Goal: Task Accomplishment & Management: Manage account settings

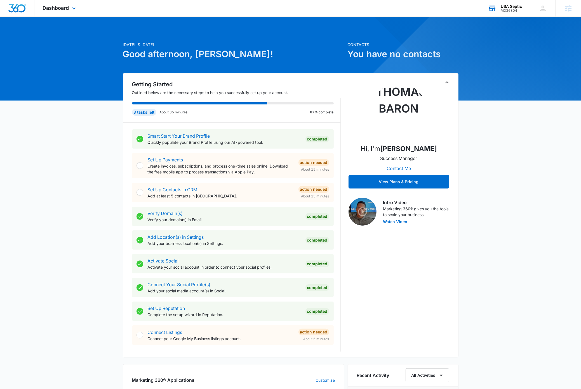
click at [516, 4] on div "USA Septic" at bounding box center [510, 6] width 21 height 4
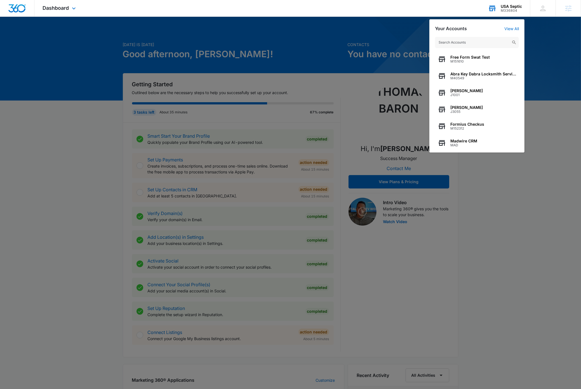
click at [478, 41] on input "text" at bounding box center [477, 42] width 84 height 11
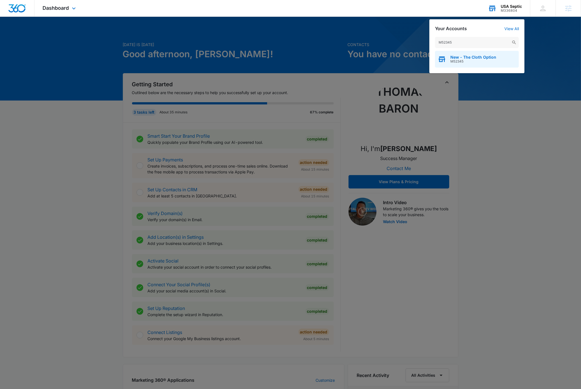
type input "M52345"
click at [480, 63] on div "New - The Cloth Option M52345" at bounding box center [477, 59] width 84 height 17
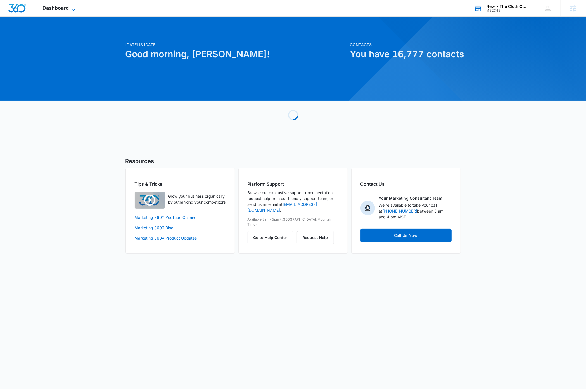
click at [77, 8] on icon at bounding box center [73, 9] width 7 height 7
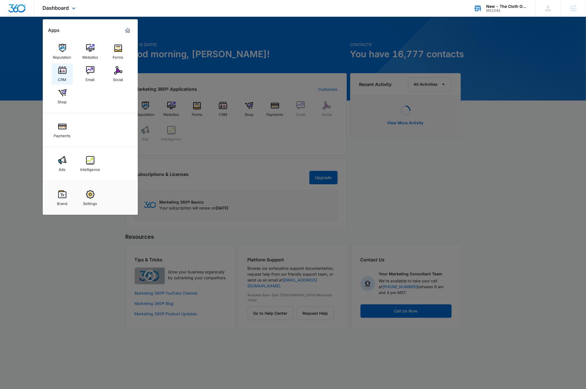
click at [61, 73] on img at bounding box center [62, 70] width 8 height 8
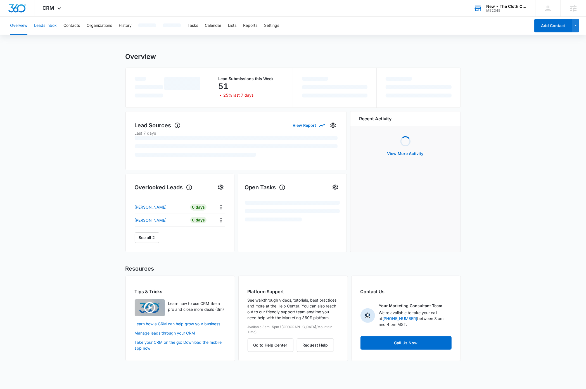
click at [44, 27] on button "Leads Inbox" at bounding box center [45, 26] width 23 height 18
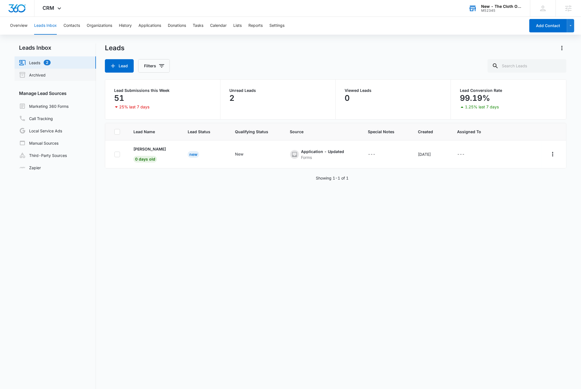
click at [41, 76] on link "Archived" at bounding box center [32, 75] width 27 height 7
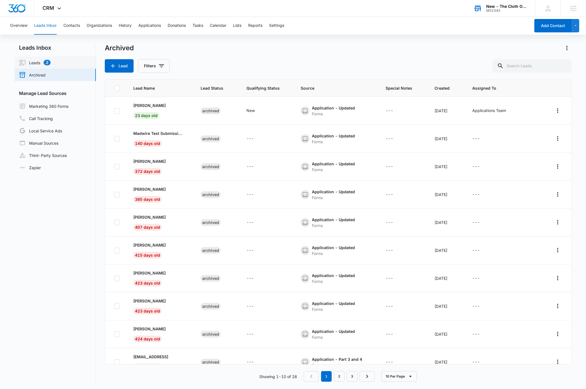
click at [31, 63] on link "Leads 2" at bounding box center [35, 62] width 32 height 7
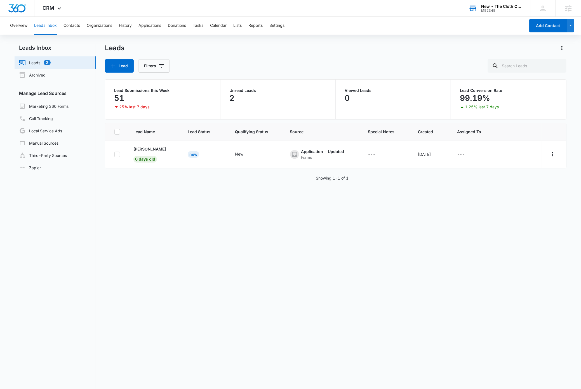
click at [232, 100] on p "2" at bounding box center [231, 98] width 5 height 9
click at [250, 103] on div "2" at bounding box center [277, 98] width 97 height 11
click at [334, 297] on div "Lead Name Lead Status Qualifying Status Source Special Notes Created Assigned T…" at bounding box center [335, 274] width 461 height 303
click at [165, 68] on icon "Filters" at bounding box center [161, 66] width 7 height 7
click at [180, 166] on button "Clear All" at bounding box center [177, 164] width 64 height 11
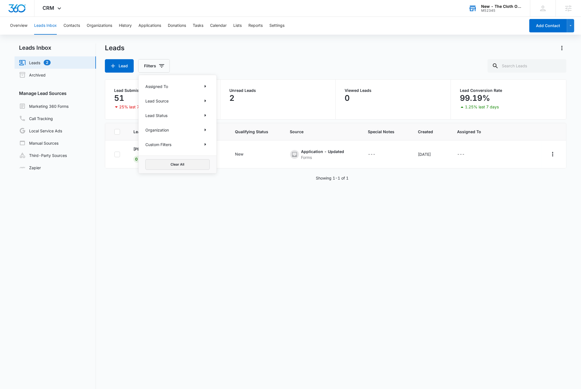
click at [193, 166] on button "Clear All" at bounding box center [177, 164] width 64 height 11
click at [199, 246] on div "Lead Name Lead Status Qualifying Status Source Special Notes Created Assigned T…" at bounding box center [335, 274] width 461 height 303
click at [129, 25] on button "History" at bounding box center [125, 26] width 13 height 18
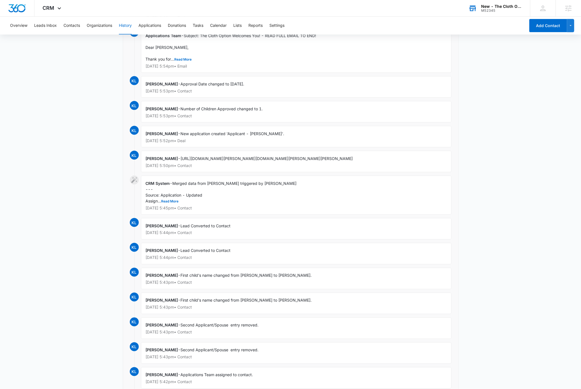
scroll to position [2429, 0]
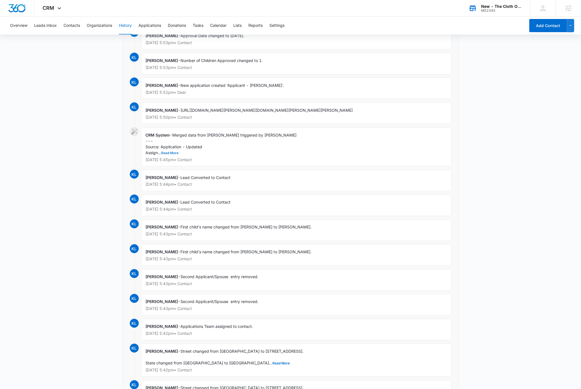
click at [172, 155] on button "Read More" at bounding box center [169, 153] width 17 height 3
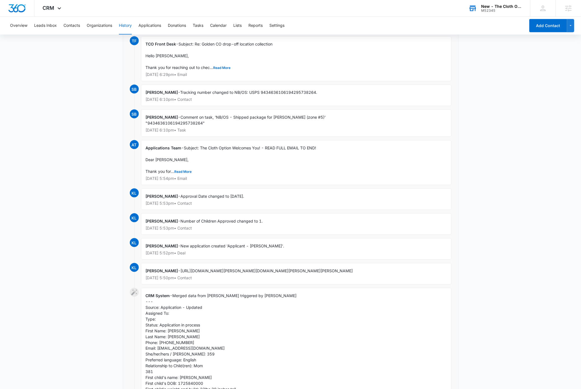
scroll to position [2263, 0]
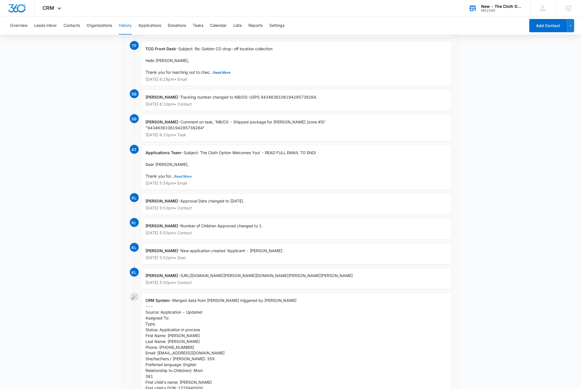
click at [183, 178] on button "Read More" at bounding box center [182, 176] width 17 height 3
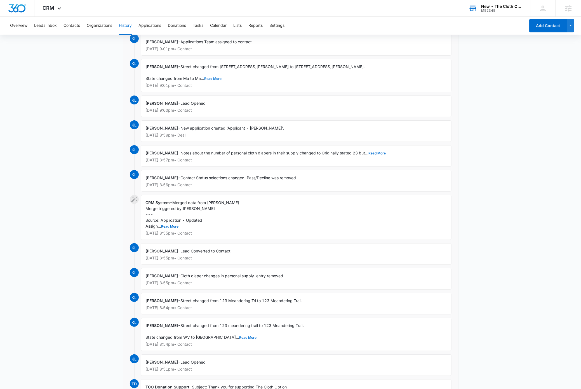
scroll to position [1741, 0]
click at [169, 228] on button "Read More" at bounding box center [169, 225] width 17 height 3
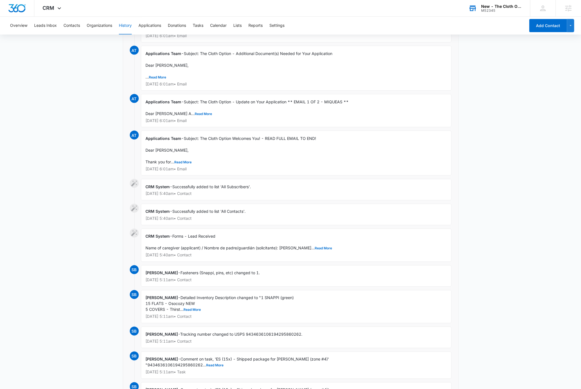
scroll to position [757, 0]
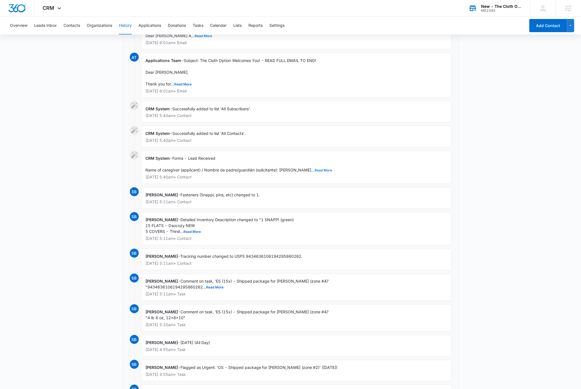
click at [315, 172] on button "Read More" at bounding box center [323, 170] width 17 height 3
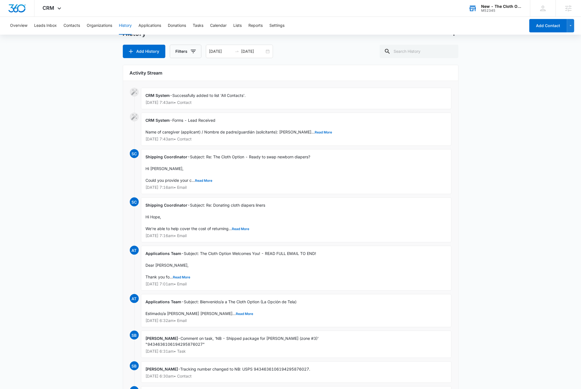
scroll to position [0, 0]
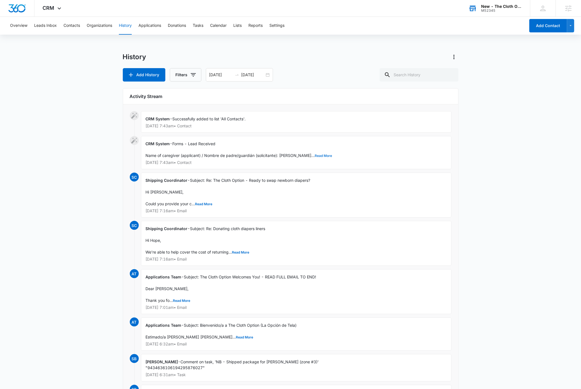
click at [315, 157] on button "Read More" at bounding box center [323, 155] width 17 height 3
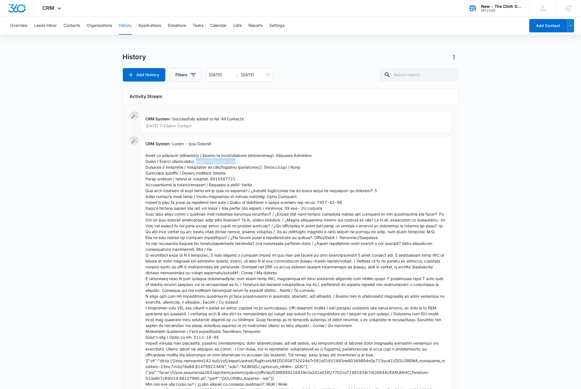
drag, startPoint x: 242, startPoint y: 162, endPoint x: 197, endPoint y: 162, distance: 45.0
click at [197, 162] on div "CRM System - Show Less Sep 5, 2025 at 7:43am • Contact" at bounding box center [296, 279] width 310 height 286
copy span "hoschs428@gmail.com"
click at [74, 25] on button "Contacts" at bounding box center [71, 26] width 16 height 18
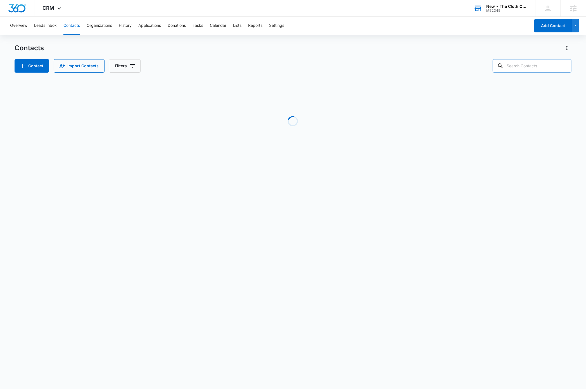
click at [536, 67] on input "text" at bounding box center [532, 65] width 79 height 13
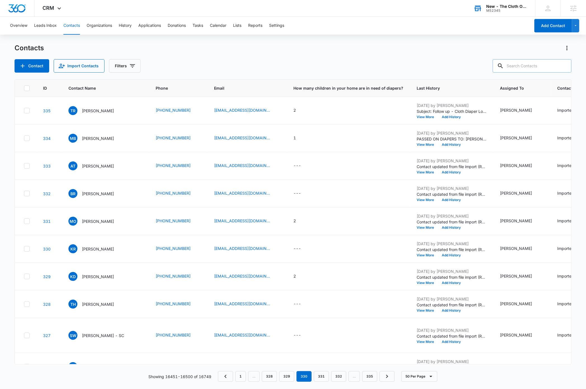
paste input "hoschs428@gmail.com"
type input "hoschs428@gmail.com"
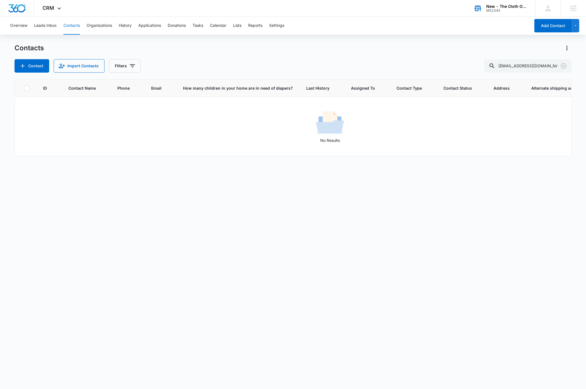
click at [246, 252] on div "ID Contact Name Phone Email How many children in your home are in need of diape…" at bounding box center [293, 230] width 557 height 303
click at [564, 65] on icon "Clear" at bounding box center [563, 66] width 7 height 7
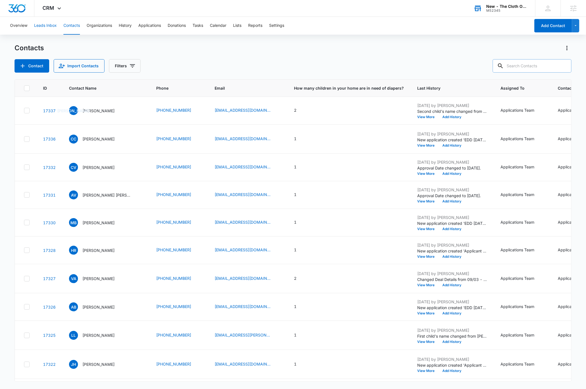
click at [46, 25] on button "Leads Inbox" at bounding box center [45, 26] width 23 height 18
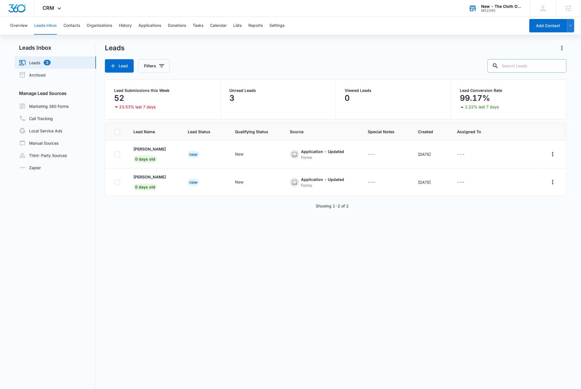
click at [542, 63] on input "text" at bounding box center [526, 65] width 79 height 13
paste input "hoschs428@gmail.com"
type input "hoschs428@gmail.com"
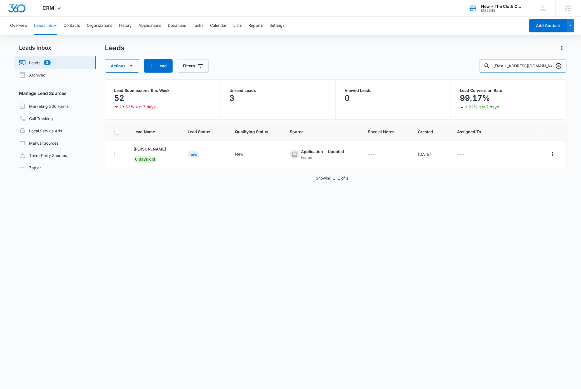
click at [559, 66] on icon "Clear" at bounding box center [558, 66] width 7 height 7
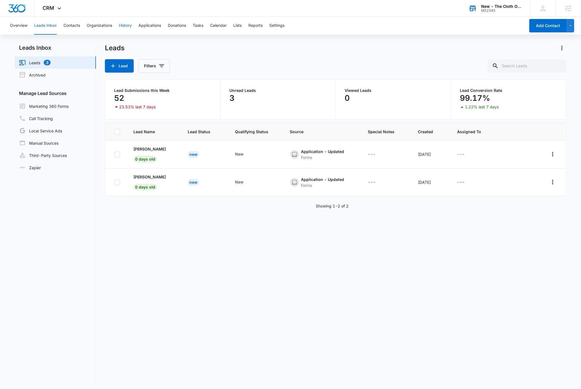
click at [125, 26] on button "History" at bounding box center [125, 26] width 13 height 18
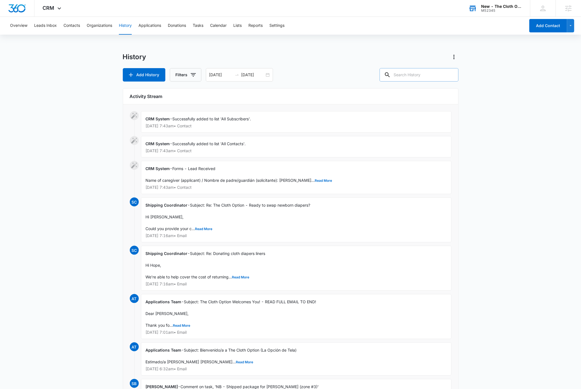
click at [439, 73] on input "text" at bounding box center [418, 74] width 79 height 13
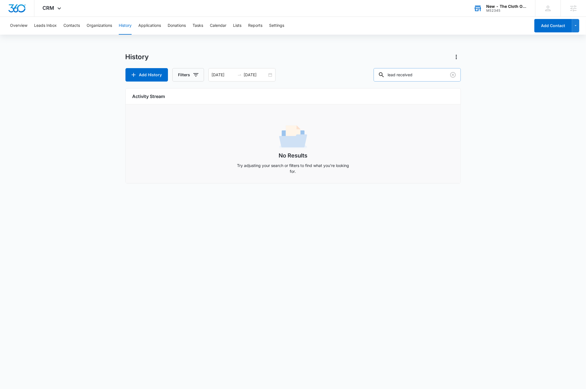
type input "lead received"
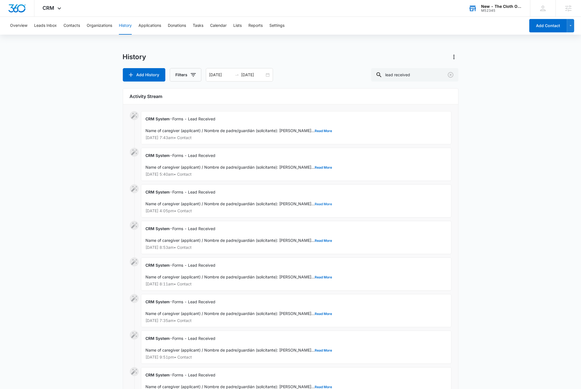
click at [315, 203] on button "Read More" at bounding box center [323, 204] width 17 height 3
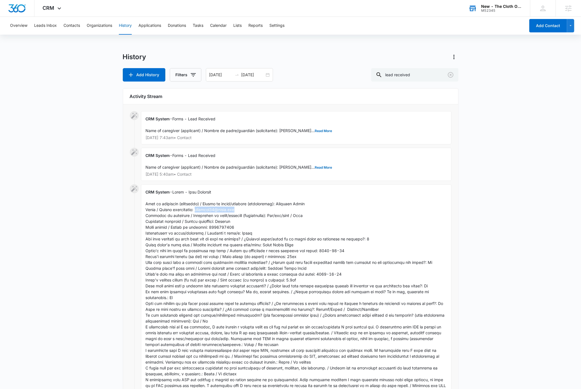
drag, startPoint x: 243, startPoint y: 210, endPoint x: 207, endPoint y: 212, distance: 36.1
click at [195, 210] on div "CRM System - Show Less Sep 4, 2025 at 4:05pm • Contact" at bounding box center [296, 338] width 310 height 309
copy span "jarylope98@gmail.com"
click at [64, 24] on button "Contacts" at bounding box center [71, 26] width 16 height 18
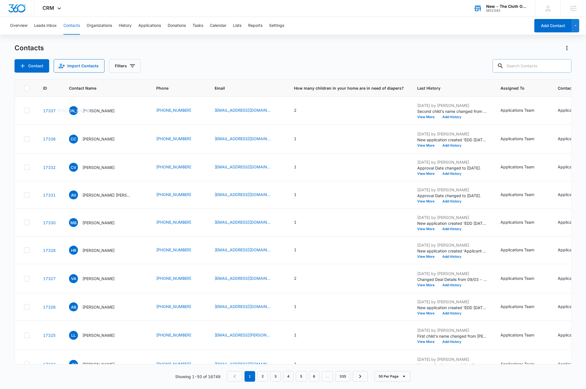
click at [536, 65] on input "text" at bounding box center [532, 65] width 79 height 13
paste input "jarylope98@gmail.com"
type input "jarylope98@gmail.com"
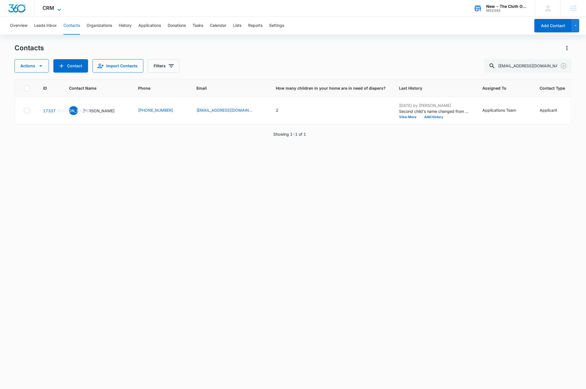
click at [60, 11] on icon at bounding box center [59, 9] width 7 height 7
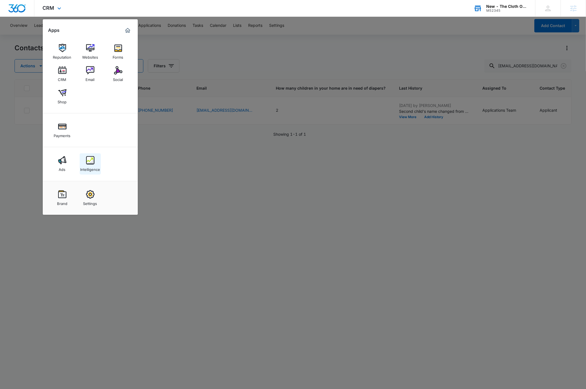
click at [88, 165] on div "Intelligence" at bounding box center [90, 168] width 20 height 7
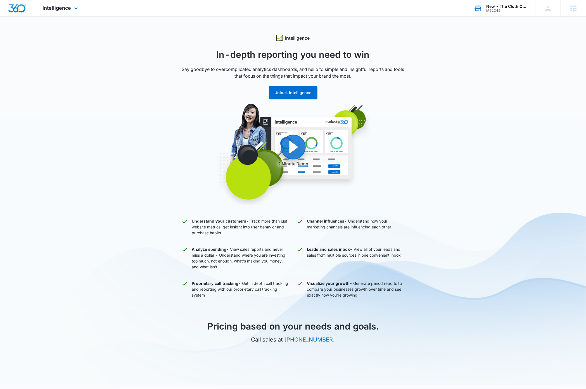
click at [23, 10] on img "Dashboard" at bounding box center [17, 8] width 18 height 8
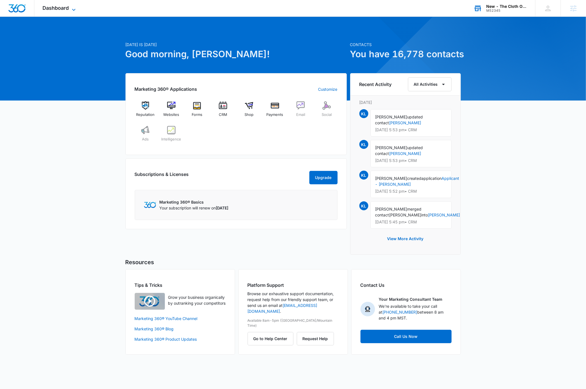
click at [75, 10] on icon at bounding box center [73, 9] width 7 height 7
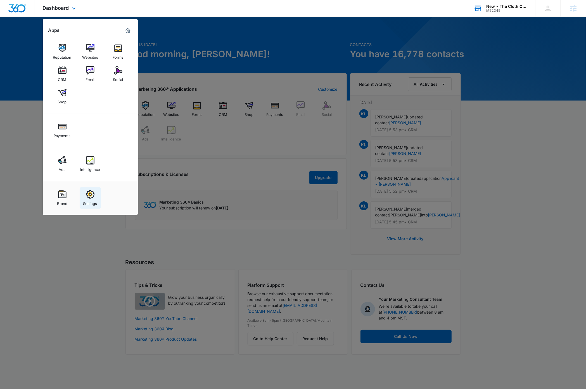
click at [93, 196] on img at bounding box center [90, 194] width 8 height 8
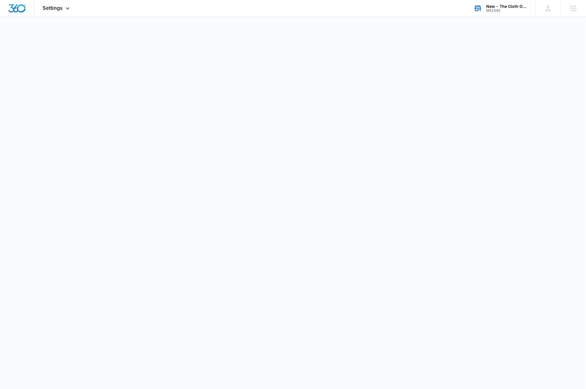
select select "52"
select select "US"
select select "America/Chicago"
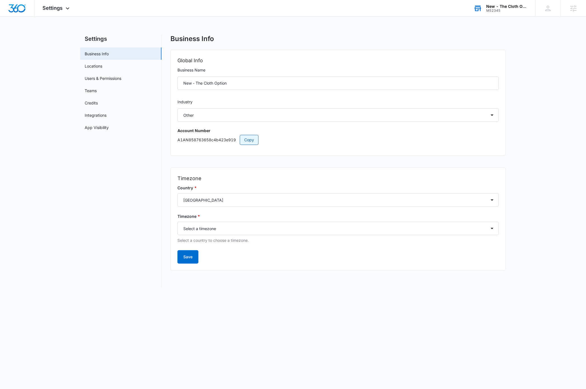
click at [253, 140] on span "Copy" at bounding box center [249, 140] width 10 height 6
click at [20, 10] on img "Dashboard" at bounding box center [17, 8] width 18 height 8
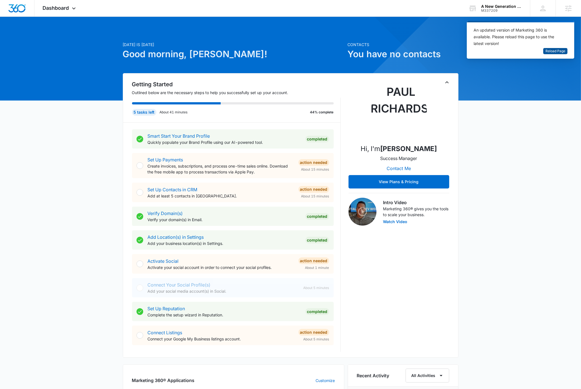
click at [554, 51] on span "Reload Page" at bounding box center [555, 51] width 20 height 5
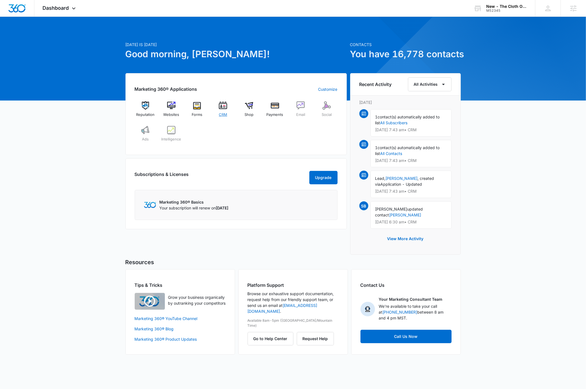
click at [224, 109] on img at bounding box center [223, 105] width 8 height 8
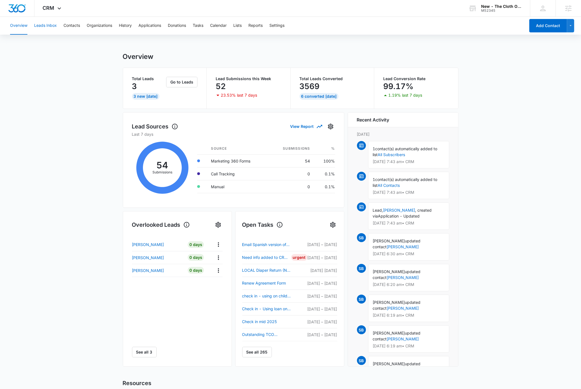
click at [50, 22] on button "Leads Inbox" at bounding box center [45, 26] width 23 height 18
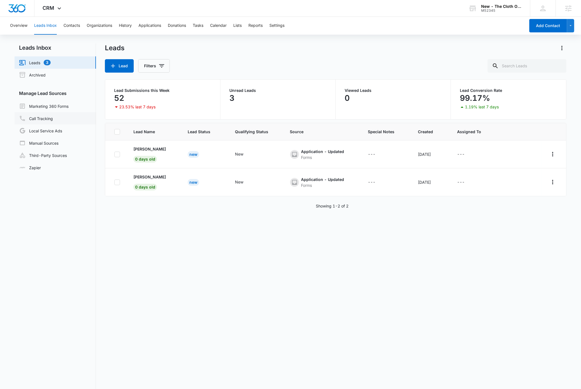
click at [44, 119] on link "Call Tracking" at bounding box center [36, 118] width 34 height 7
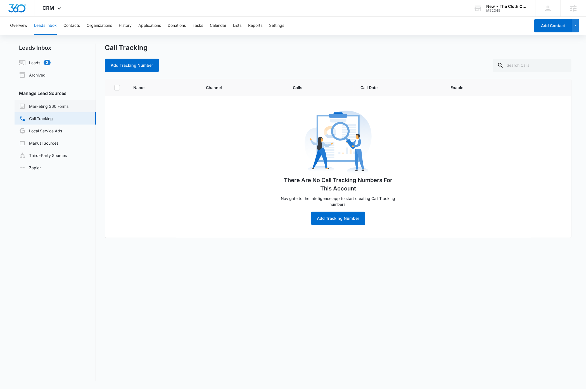
click at [44, 107] on link "Marketing 360 Forms" at bounding box center [43, 106] width 49 height 7
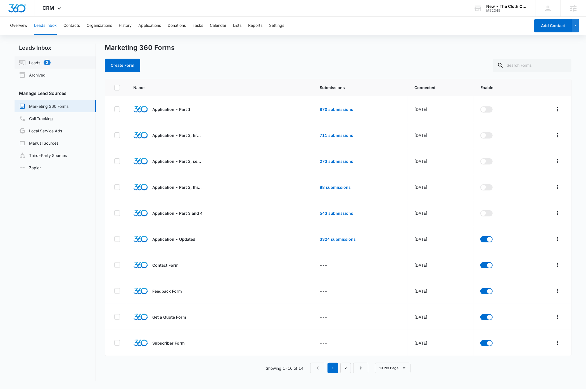
click at [34, 64] on link "Leads 3" at bounding box center [35, 62] width 32 height 7
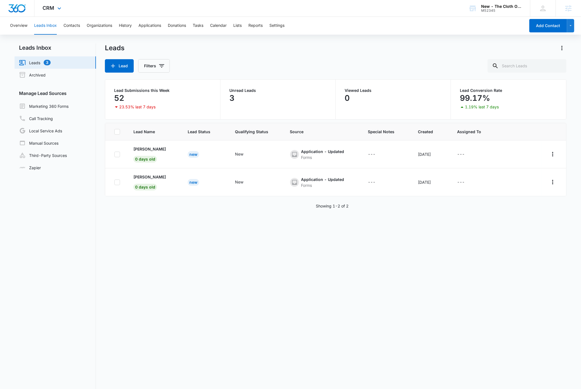
click at [19, 10] on img "Dashboard" at bounding box center [17, 8] width 18 height 8
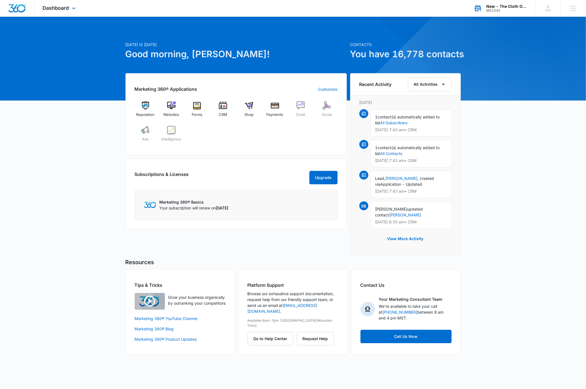
click at [509, 9] on div "M52345" at bounding box center [506, 11] width 41 height 4
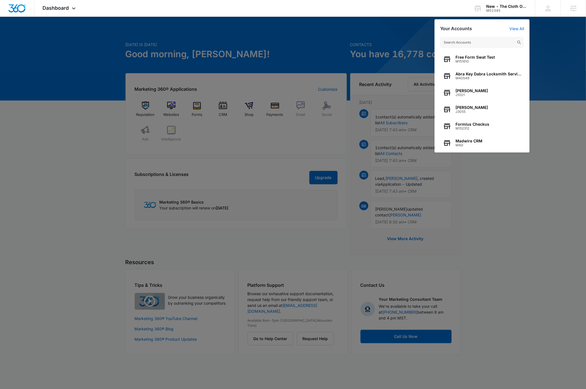
click at [515, 195] on div at bounding box center [293, 194] width 586 height 389
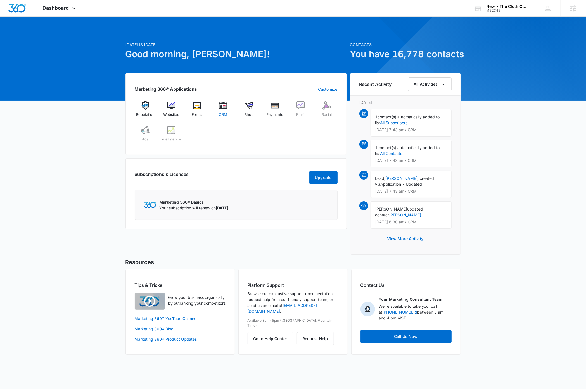
click at [225, 108] on img at bounding box center [223, 105] width 8 height 8
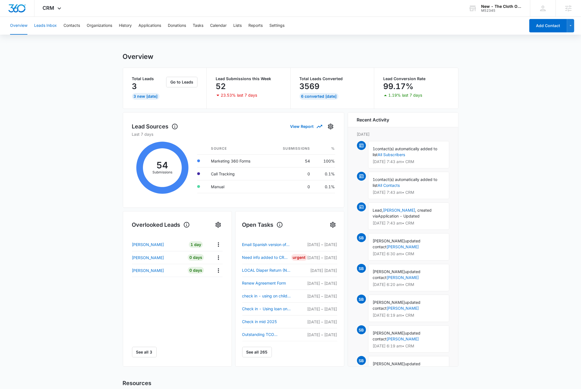
click at [50, 25] on button "Leads Inbox" at bounding box center [45, 26] width 23 height 18
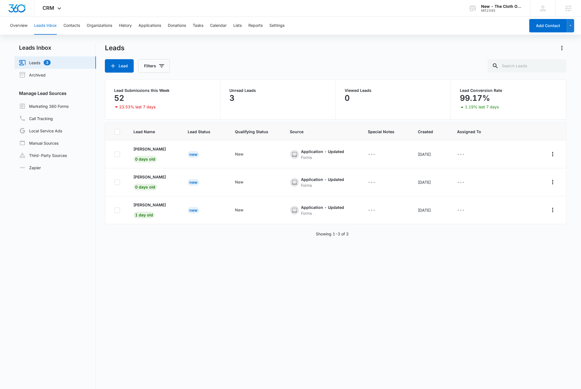
click at [84, 277] on nav "Leads Inbox Leads 3 Archived Manage Lead Sources Marketing 360 Forms Call Track…" at bounding box center [55, 235] width 81 height 382
click at [23, 8] on img "Dashboard" at bounding box center [17, 8] width 18 height 8
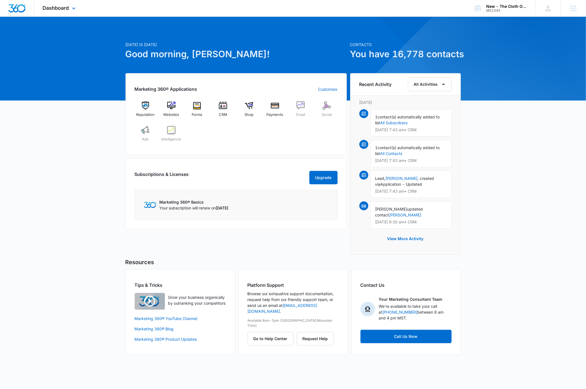
click at [13, 8] on img "Dashboard" at bounding box center [17, 8] width 18 height 8
click at [73, 118] on div "Today is Friday, September 5th Good morning, Dave! Contacts You have 16,778 con…" at bounding box center [293, 193] width 586 height 338
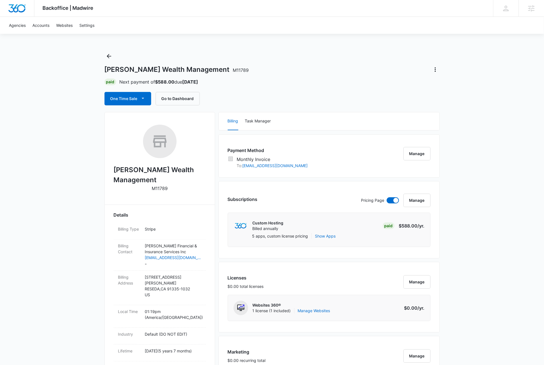
click at [312, 67] on div "[PERSON_NAME] Wealth Management M11789" at bounding box center [272, 69] width 335 height 9
